Goal: Check status

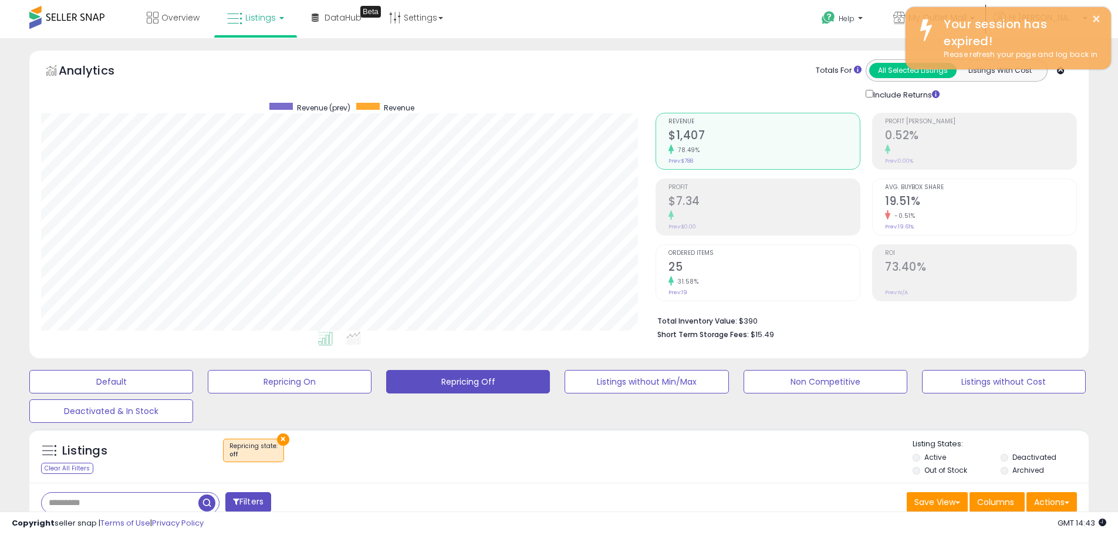
scroll to position [588, 0]
